Goal: Transaction & Acquisition: Download file/media

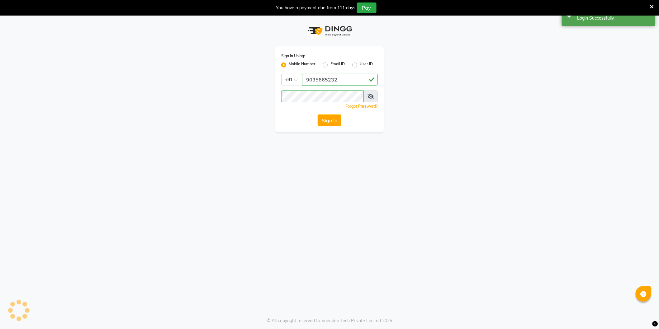
select select "106"
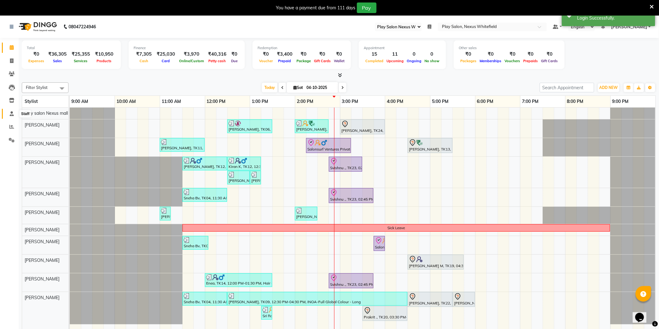
click at [11, 114] on icon at bounding box center [12, 113] width 4 height 5
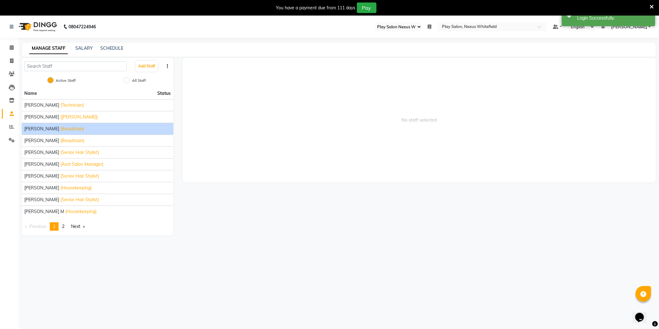
click at [36, 129] on span "[PERSON_NAME]" at bounding box center [41, 129] width 35 height 7
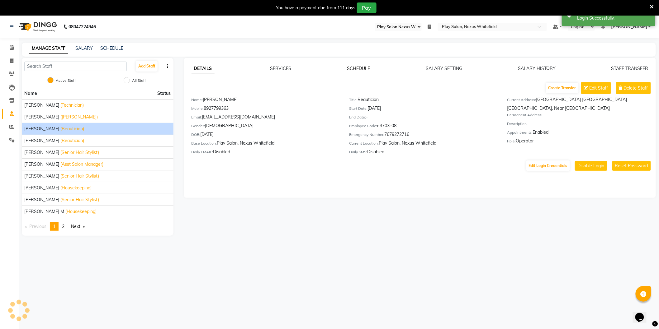
click at [355, 69] on link "SCHEDULE" at bounding box center [358, 69] width 23 height 6
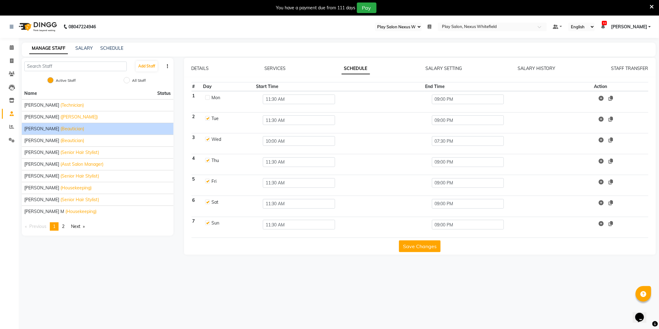
click at [208, 203] on label at bounding box center [207, 202] width 5 height 5
click at [208, 203] on input "checkbox" at bounding box center [207, 202] width 4 height 4
checkbox input "false"
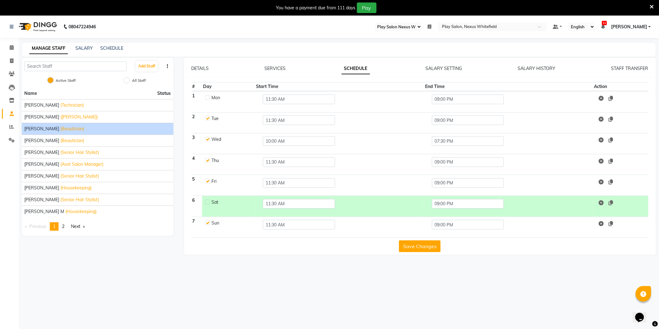
click at [418, 244] on button "Save Changes" at bounding box center [420, 247] width 42 height 12
click at [12, 129] on icon at bounding box center [11, 126] width 5 height 5
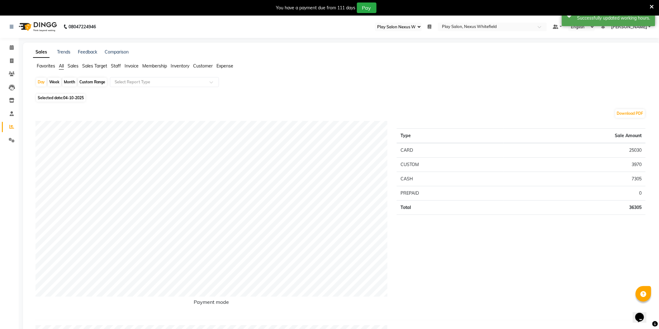
click at [118, 64] on span "Staff" at bounding box center [116, 66] width 10 height 6
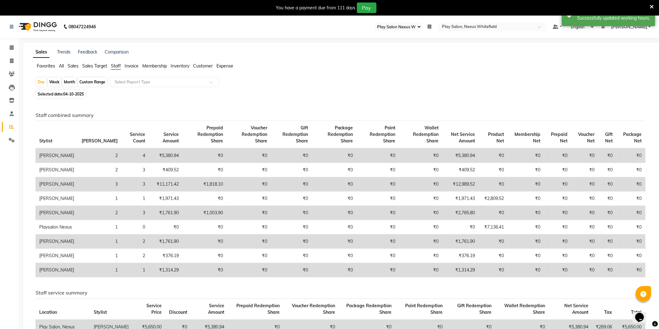
click at [70, 83] on div "Month" at bounding box center [69, 82] width 14 height 9
select select "10"
select select "2025"
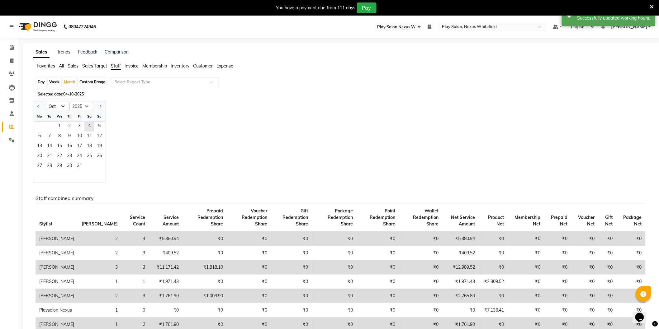
click at [35, 106] on div at bounding box center [39, 106] width 12 height 10
click at [38, 106] on span "Previous month" at bounding box center [38, 106] width 2 height 2
select select "9"
click at [51, 164] on span "30" at bounding box center [50, 167] width 10 height 10
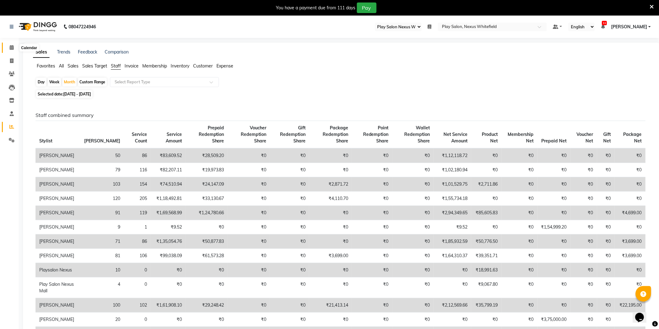
click at [9, 44] on span at bounding box center [11, 47] width 11 height 7
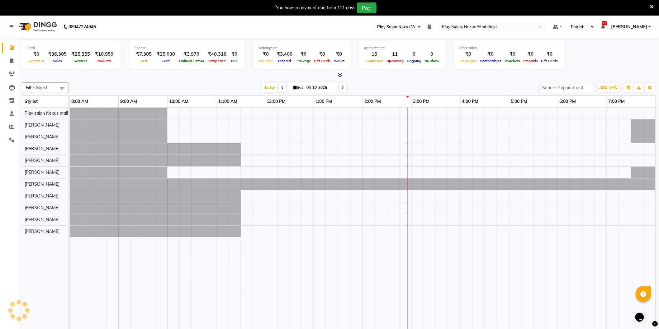
click at [8, 47] on span at bounding box center [11, 47] width 11 height 7
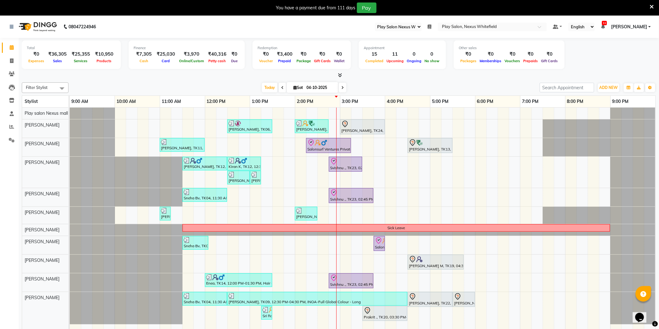
click at [650, 27] on link "[PERSON_NAME]" at bounding box center [631, 27] width 40 height 7
click at [11, 127] on icon at bounding box center [11, 126] width 5 height 5
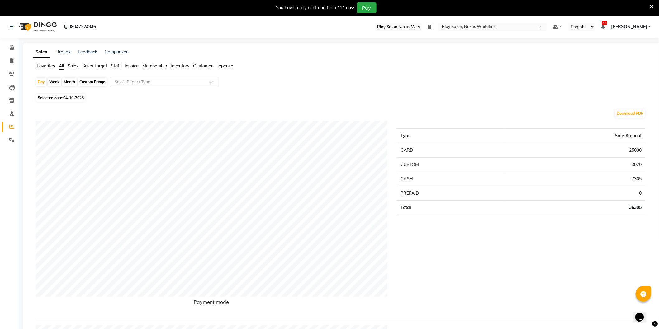
click at [116, 66] on span "Staff" at bounding box center [116, 66] width 10 height 6
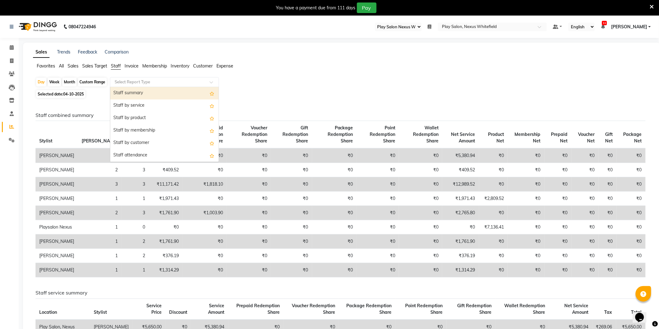
click at [127, 82] on input "text" at bounding box center [158, 82] width 90 height 6
click at [133, 105] on div "Staff by service" at bounding box center [164, 106] width 108 height 12
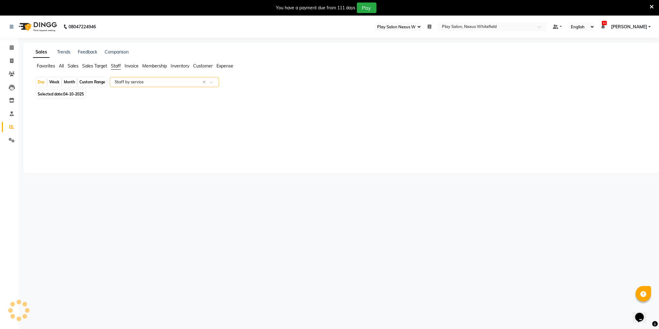
select select "full_report"
select select "csv"
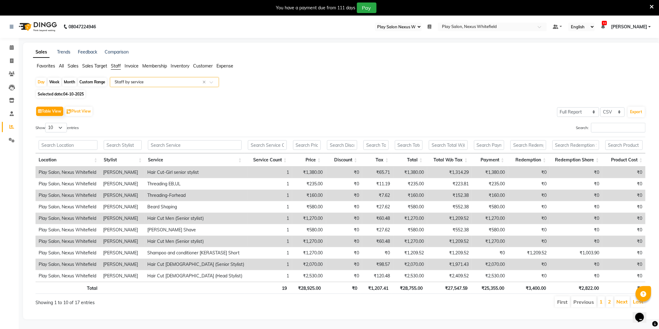
click at [69, 80] on div "Month" at bounding box center [69, 82] width 14 height 9
select select "10"
select select "2025"
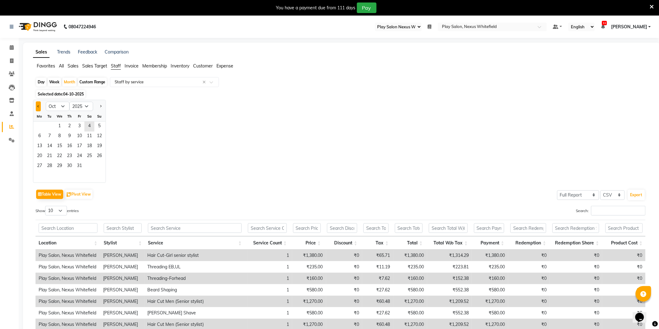
click at [38, 106] on span "Previous month" at bounding box center [38, 106] width 2 height 2
select select "9"
click at [50, 165] on span "30" at bounding box center [50, 167] width 10 height 10
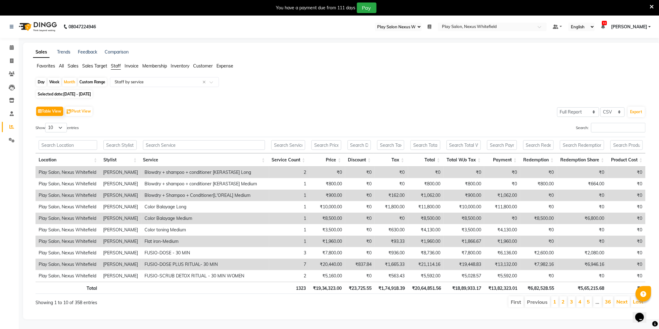
click at [200, 115] on div "Table View Pivot View Select Full Report Filtered Report Select CSV PDF Export" at bounding box center [340, 111] width 610 height 13
click at [633, 111] on button "Export" at bounding box center [635, 112] width 17 height 11
click at [631, 26] on span "[PERSON_NAME]" at bounding box center [629, 27] width 36 height 7
click at [620, 57] on link "Sign out" at bounding box center [618, 59] width 57 height 10
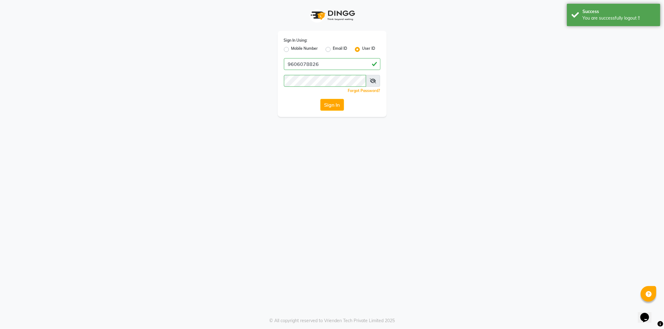
click at [291, 51] on label "Mobile Number" at bounding box center [304, 49] width 27 height 7
click at [291, 50] on input "Mobile Number" at bounding box center [293, 48] width 4 height 4
radio input "true"
radio input "false"
click at [320, 65] on input "Username" at bounding box center [343, 64] width 76 height 12
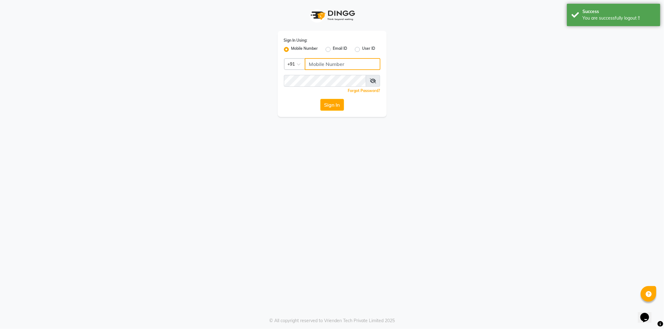
type input "9606078826"
click at [331, 105] on button "Sign In" at bounding box center [332, 105] width 24 height 12
